Goal: Find specific page/section: Find specific page/section

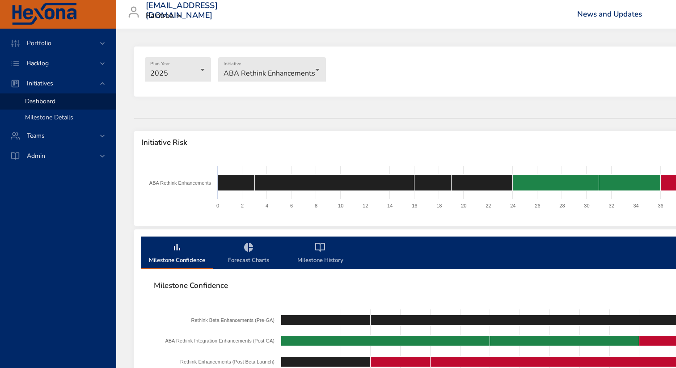
click at [57, 117] on span "Milestone Details" at bounding box center [49, 117] width 48 height 8
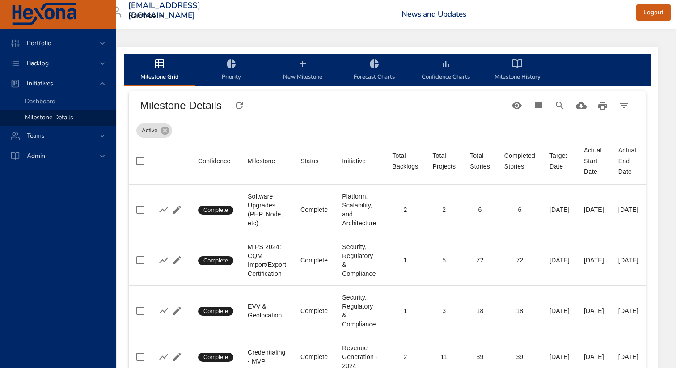
scroll to position [0, 53]
click at [558, 108] on icon "Search" at bounding box center [559, 105] width 11 height 11
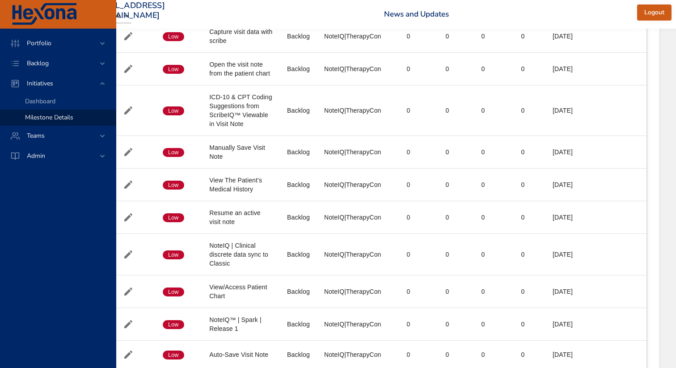
scroll to position [410, 53]
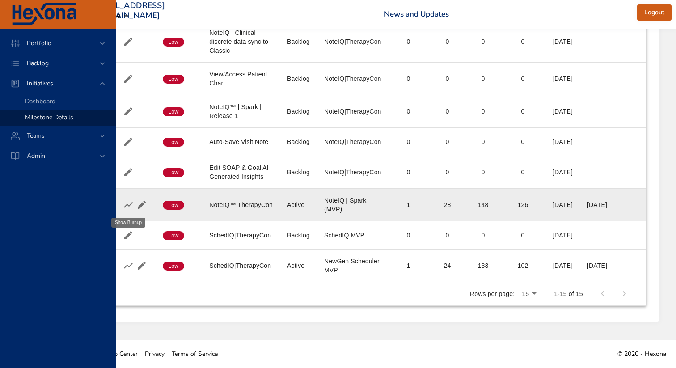
type input "*******"
click at [128, 206] on icon "button" at bounding box center [128, 205] width 9 height 6
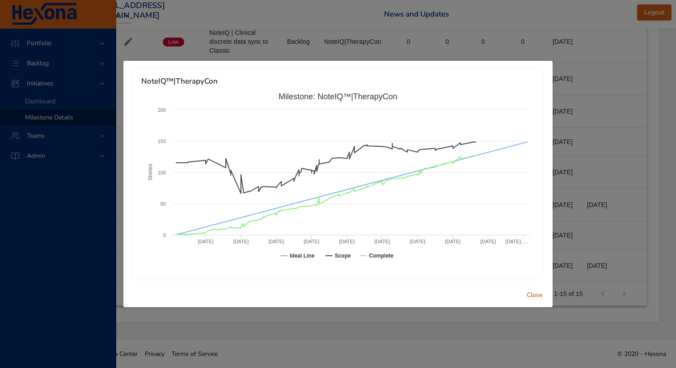
click at [154, 53] on div "NoteIQ™|TherapyCon Created with Highcharts 9.0.1 Stories Milestone: NoteIQ™|The…" at bounding box center [338, 184] width 676 height 368
click at [531, 291] on span "Close" at bounding box center [534, 295] width 21 height 11
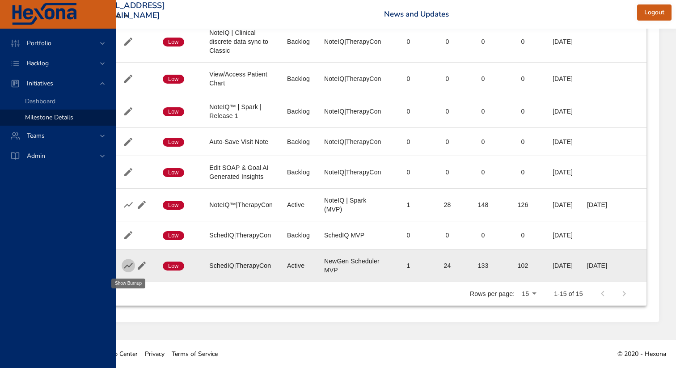
click at [128, 264] on icon "button" at bounding box center [128, 265] width 11 height 11
